Goal: Information Seeking & Learning: Learn about a topic

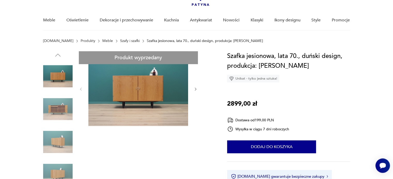
scroll to position [52, 0]
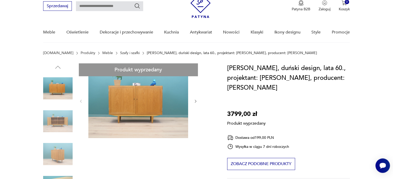
scroll to position [77, 0]
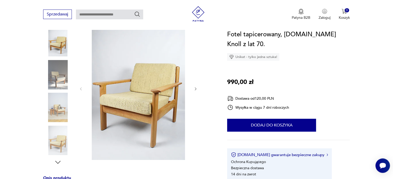
scroll to position [77, 0]
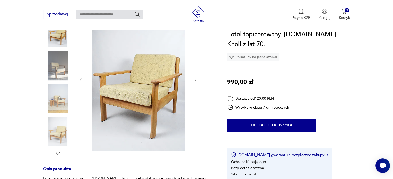
click at [197, 79] on icon "button" at bounding box center [195, 80] width 4 height 4
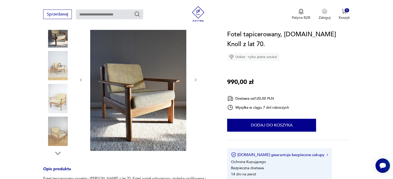
click at [197, 79] on icon "button" at bounding box center [195, 80] width 4 height 4
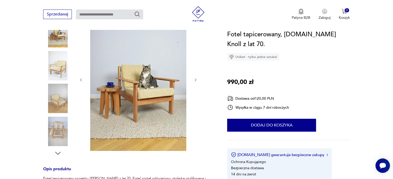
click at [197, 79] on icon "button" at bounding box center [195, 80] width 4 height 4
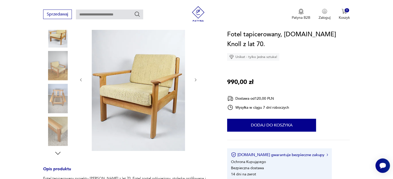
click at [197, 79] on icon "button" at bounding box center [195, 80] width 4 height 4
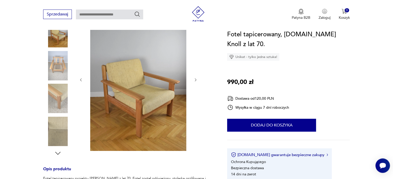
click at [197, 79] on icon "button" at bounding box center [195, 80] width 4 height 4
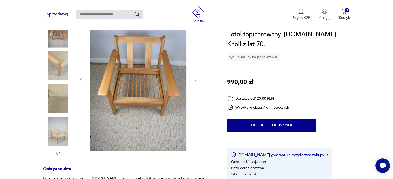
click at [197, 79] on icon "button" at bounding box center [195, 80] width 4 height 4
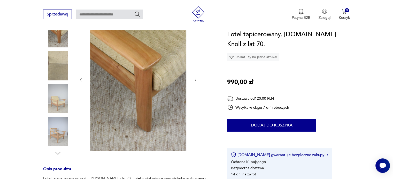
click at [197, 79] on icon "button" at bounding box center [195, 80] width 4 height 4
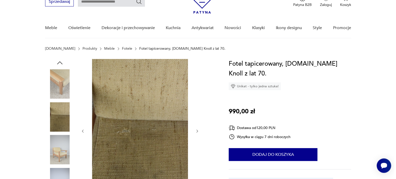
scroll to position [26, 0]
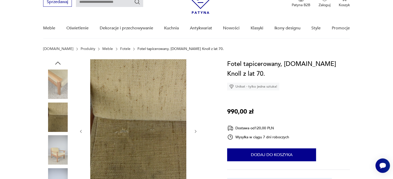
click at [58, 74] on img at bounding box center [57, 84] width 29 height 29
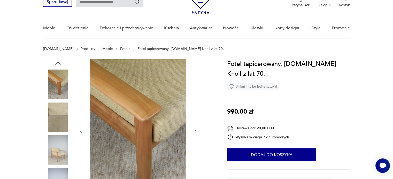
click at [59, 62] on icon "button" at bounding box center [58, 63] width 8 height 8
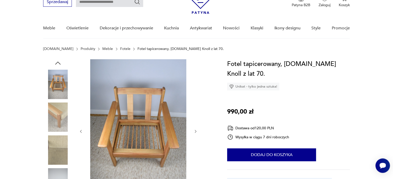
click at [56, 64] on icon "button" at bounding box center [57, 63] width 5 height 3
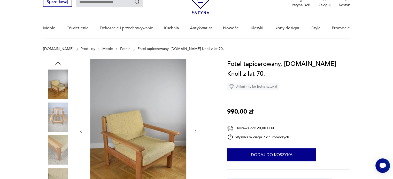
click at [56, 64] on icon "button" at bounding box center [57, 63] width 5 height 3
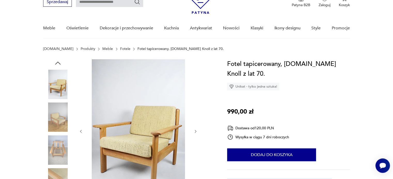
click at [56, 64] on icon "button" at bounding box center [57, 63] width 5 height 3
click at [57, 64] on icon "button" at bounding box center [58, 63] width 8 height 8
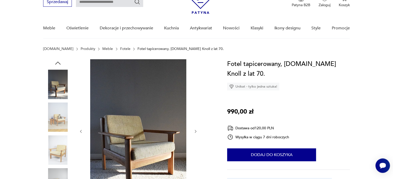
click at [57, 64] on icon "button" at bounding box center [58, 63] width 8 height 8
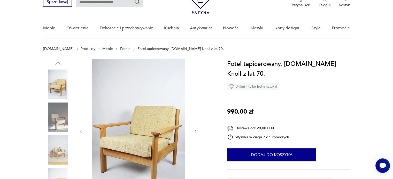
click at [63, 85] on img at bounding box center [57, 84] width 29 height 29
click at [159, 102] on img at bounding box center [138, 131] width 100 height 144
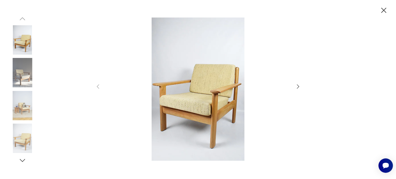
click at [199, 104] on img at bounding box center [198, 90] width 184 height 144
click at [294, 88] on icon "button" at bounding box center [298, 87] width 6 height 6
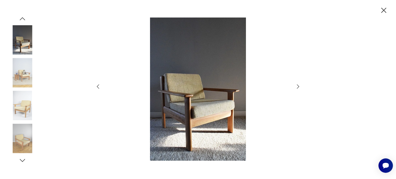
click at [294, 89] on icon "button" at bounding box center [298, 87] width 6 height 6
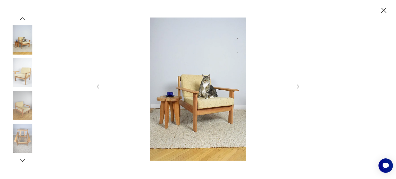
click at [294, 89] on icon "button" at bounding box center [298, 87] width 6 height 6
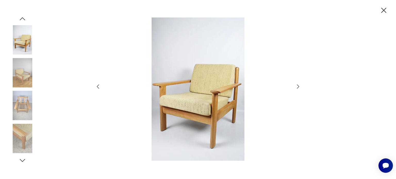
click at [294, 89] on icon "button" at bounding box center [298, 87] width 6 height 6
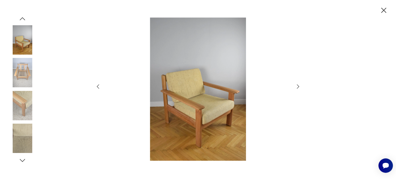
click at [294, 89] on icon "button" at bounding box center [298, 87] width 6 height 6
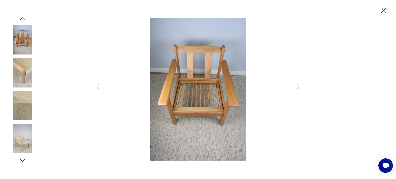
click at [294, 90] on div at bounding box center [198, 90] width 206 height 145
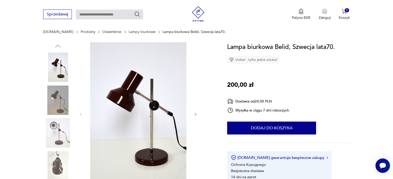
scroll to position [77, 0]
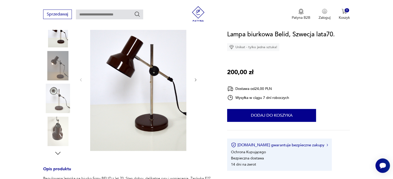
click at [67, 72] on img at bounding box center [57, 65] width 29 height 29
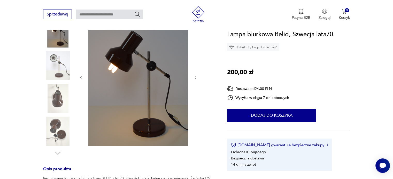
click at [67, 72] on img at bounding box center [57, 65] width 29 height 29
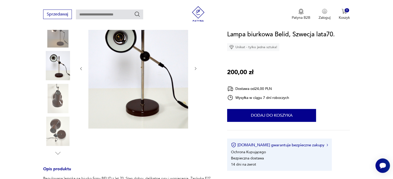
click at [64, 88] on img at bounding box center [57, 98] width 29 height 29
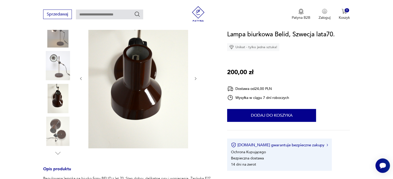
click at [60, 127] on img at bounding box center [57, 131] width 29 height 29
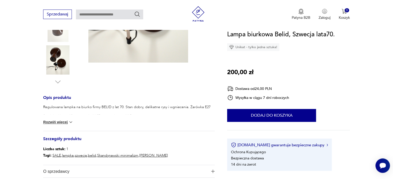
scroll to position [181, 0]
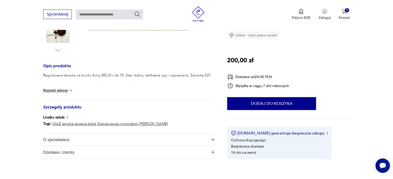
click at [61, 91] on button "Rozwiń więcej" at bounding box center [58, 90] width 30 height 5
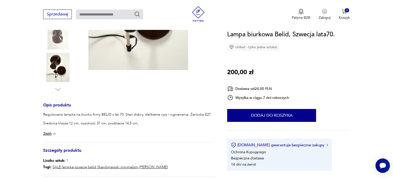
scroll to position [77, 0]
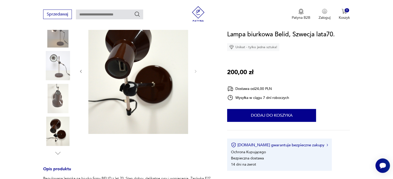
click at [65, 135] on img at bounding box center [57, 131] width 29 height 29
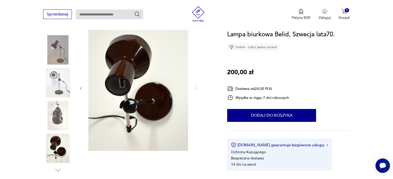
scroll to position [52, 0]
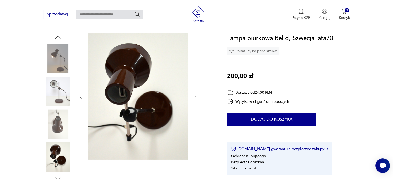
click at [54, 62] on img at bounding box center [57, 58] width 29 height 29
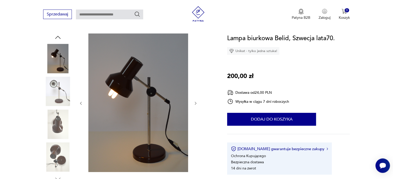
click at [53, 85] on img at bounding box center [57, 91] width 29 height 29
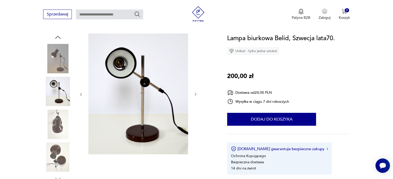
click at [63, 124] on img at bounding box center [57, 124] width 29 height 29
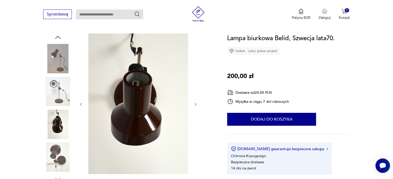
click at [55, 36] on icon "button" at bounding box center [58, 38] width 8 height 8
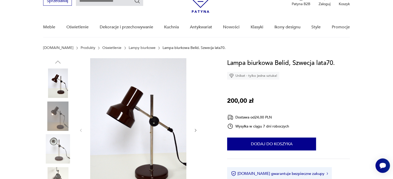
scroll to position [0, 0]
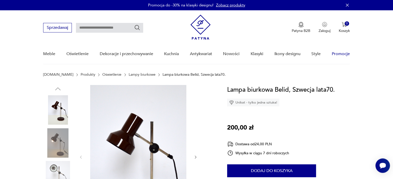
click at [344, 52] on link "Promocje" at bounding box center [340, 54] width 18 height 20
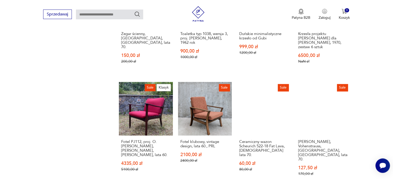
scroll to position [410, 0]
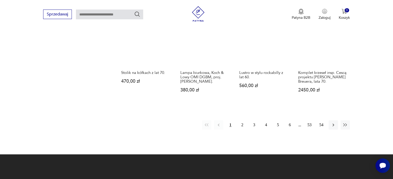
scroll to position [493, 0]
